Goal: Submit feedback/report problem

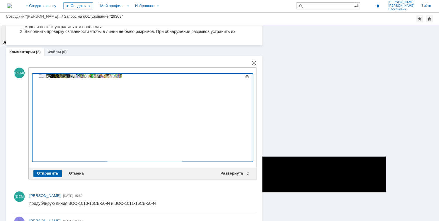
scroll to position [278, 0]
click at [236, 172] on div "Развернуть" at bounding box center [234, 173] width 35 height 7
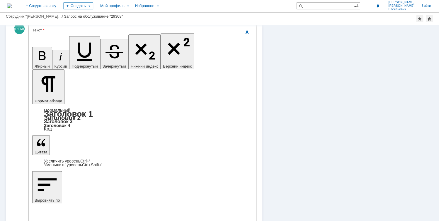
scroll to position [325, 0]
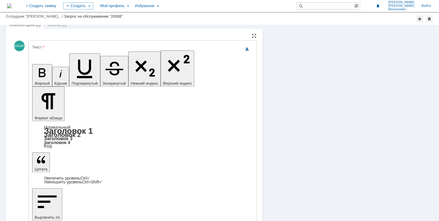
scroll to position [255, 0]
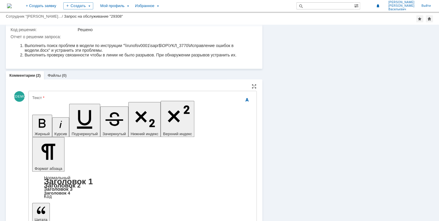
click at [53, 96] on div "Текст" at bounding box center [142, 98] width 220 height 4
click at [52, 97] on div "Текст" at bounding box center [142, 98] width 220 height 4
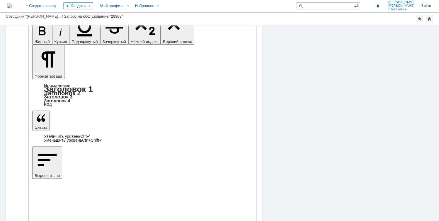
drag, startPoint x: 63, startPoint y: 1436, endPoint x: 198, endPoint y: 1431, distance: 135.0
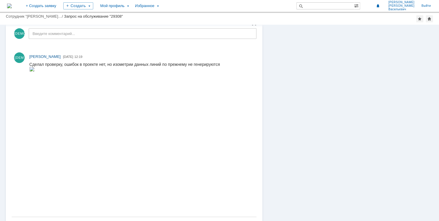
scroll to position [323, 0]
